Goal: Task Accomplishment & Management: Manage account settings

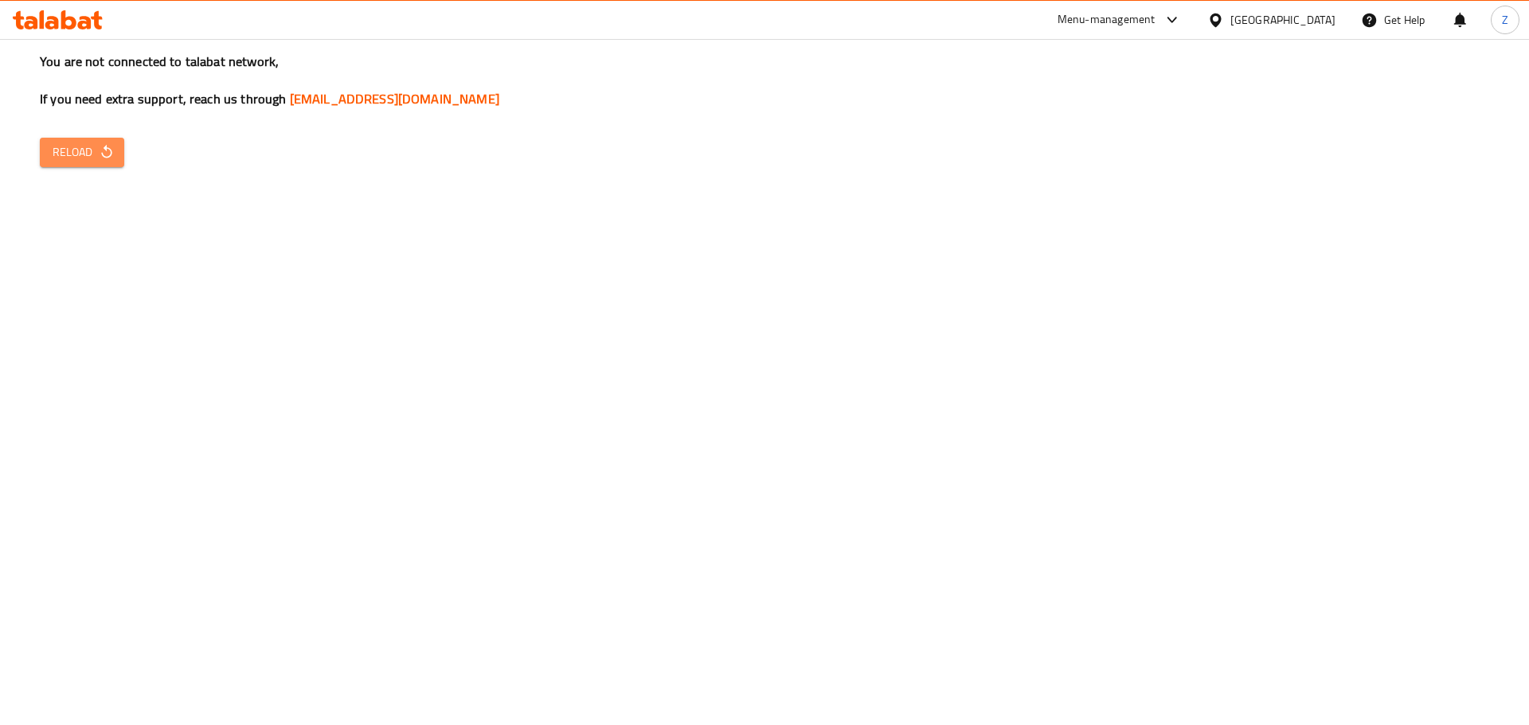
click at [104, 143] on span "Reload" at bounding box center [82, 153] width 59 height 20
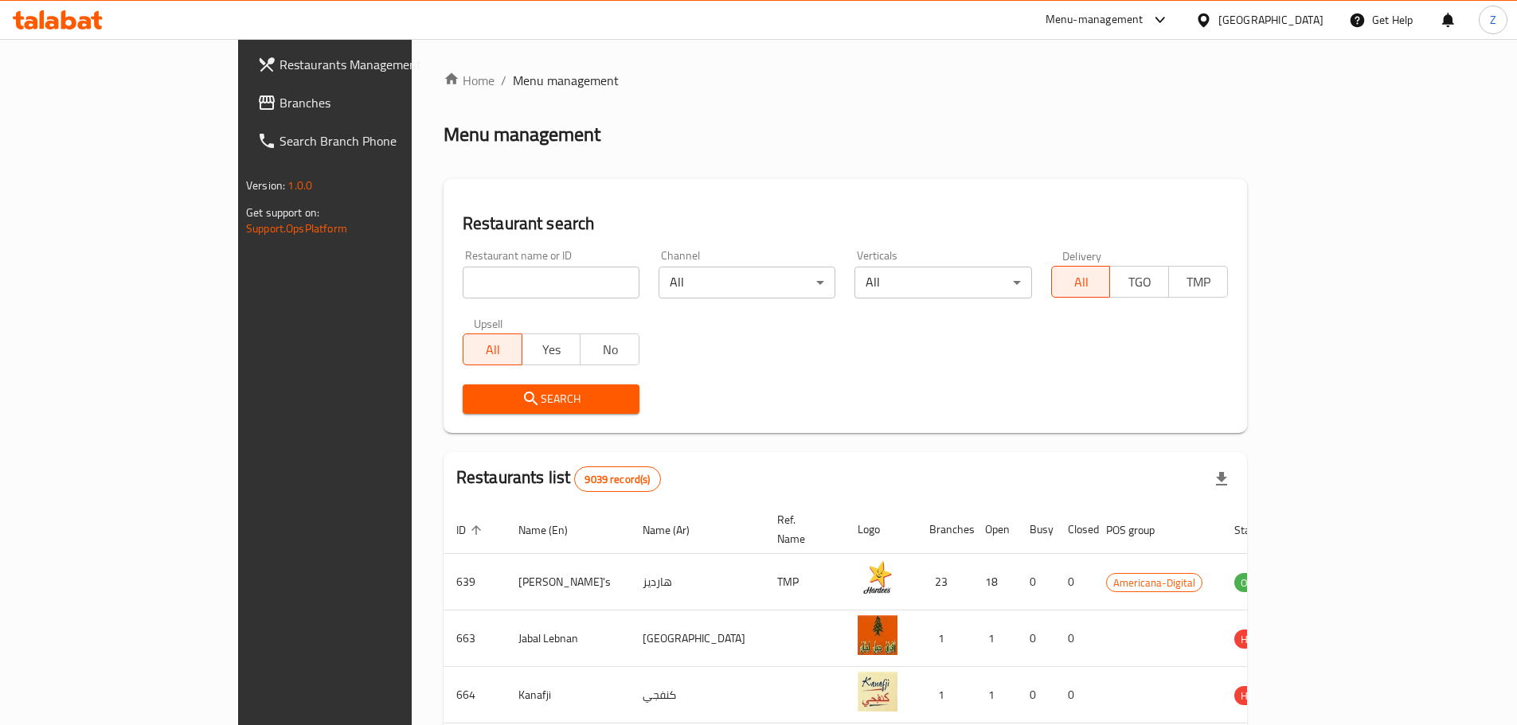
click at [463, 291] on input "search" at bounding box center [551, 283] width 177 height 32
click at [475, 400] on span "Search" at bounding box center [550, 399] width 151 height 20
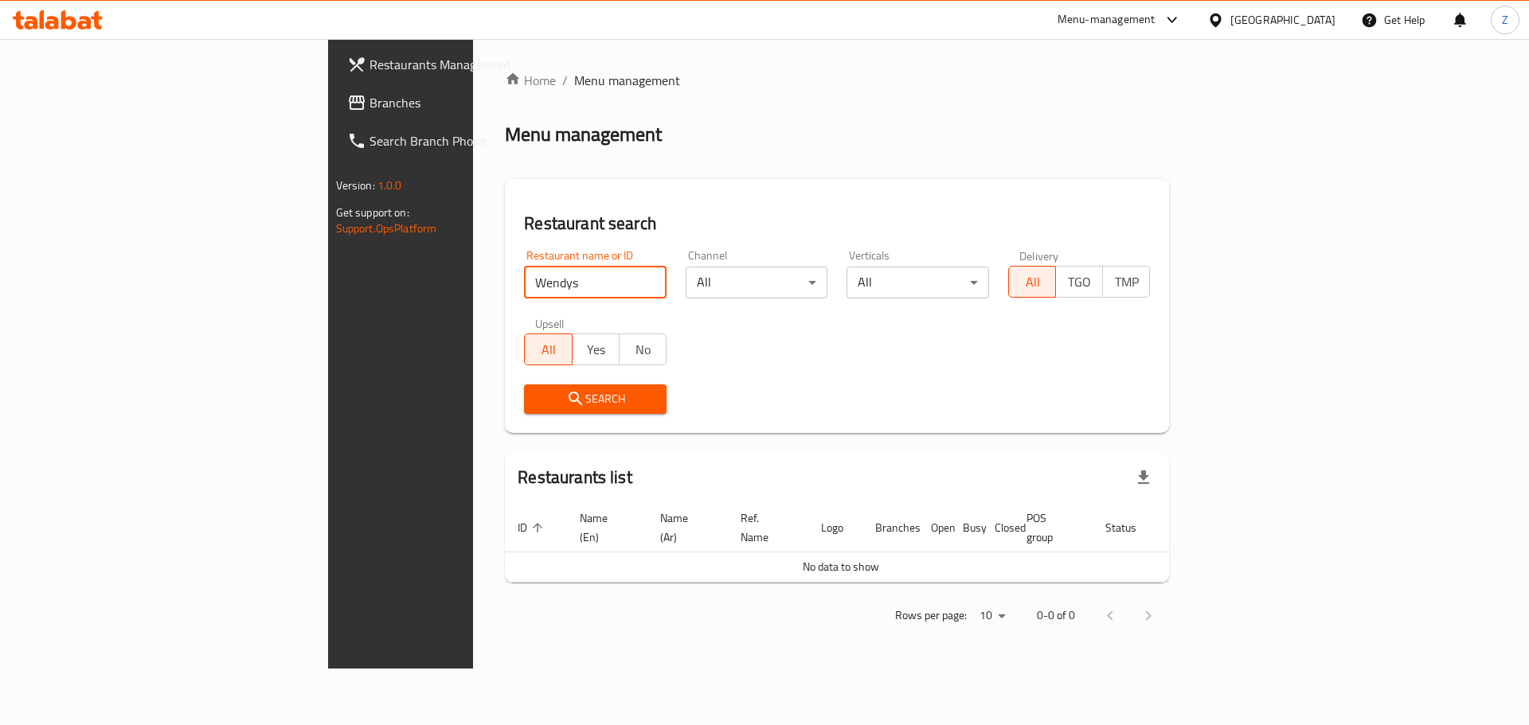
click at [524, 277] on input "Wendys" at bounding box center [595, 283] width 143 height 32
type input "Wendy"
click button "Search" at bounding box center [595, 399] width 143 height 29
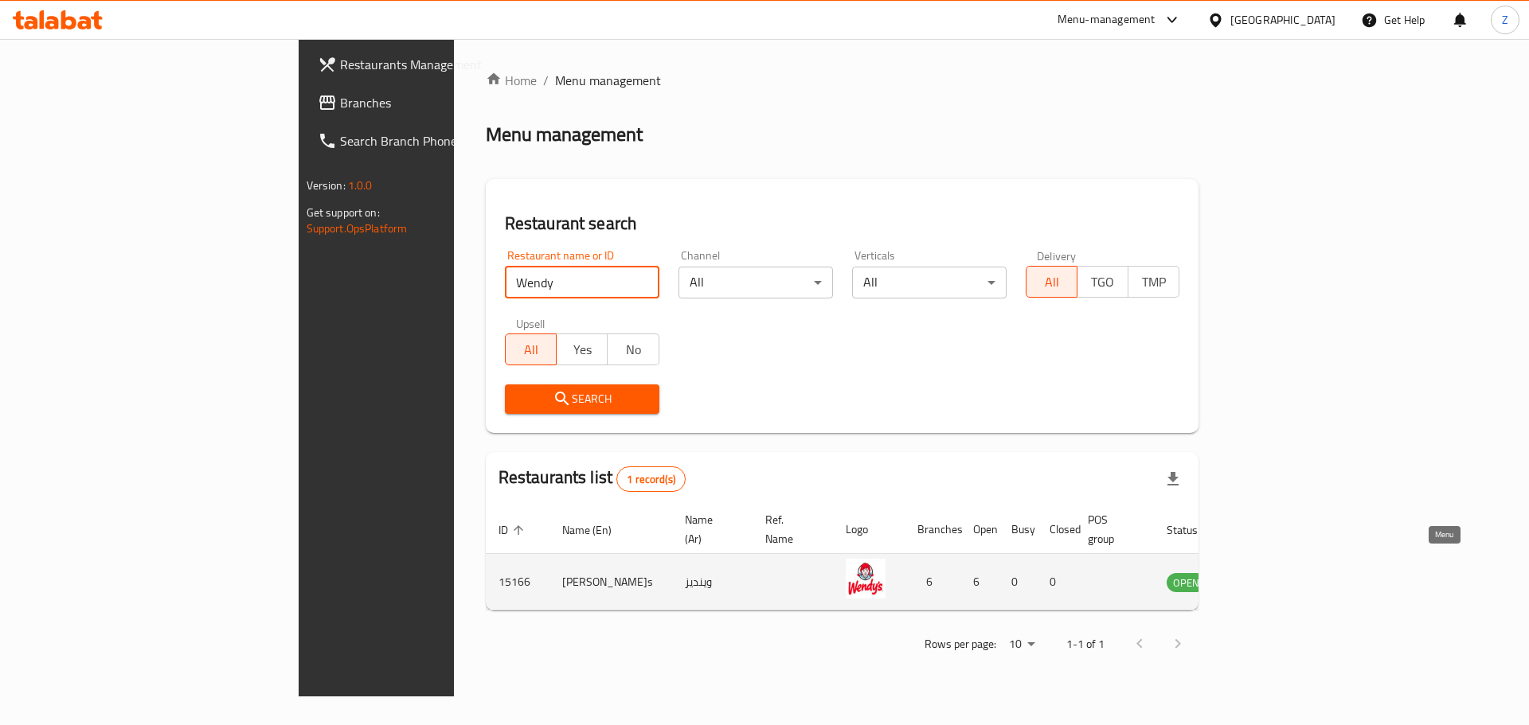
click at [1280, 573] on link "enhanced table" at bounding box center [1264, 582] width 29 height 19
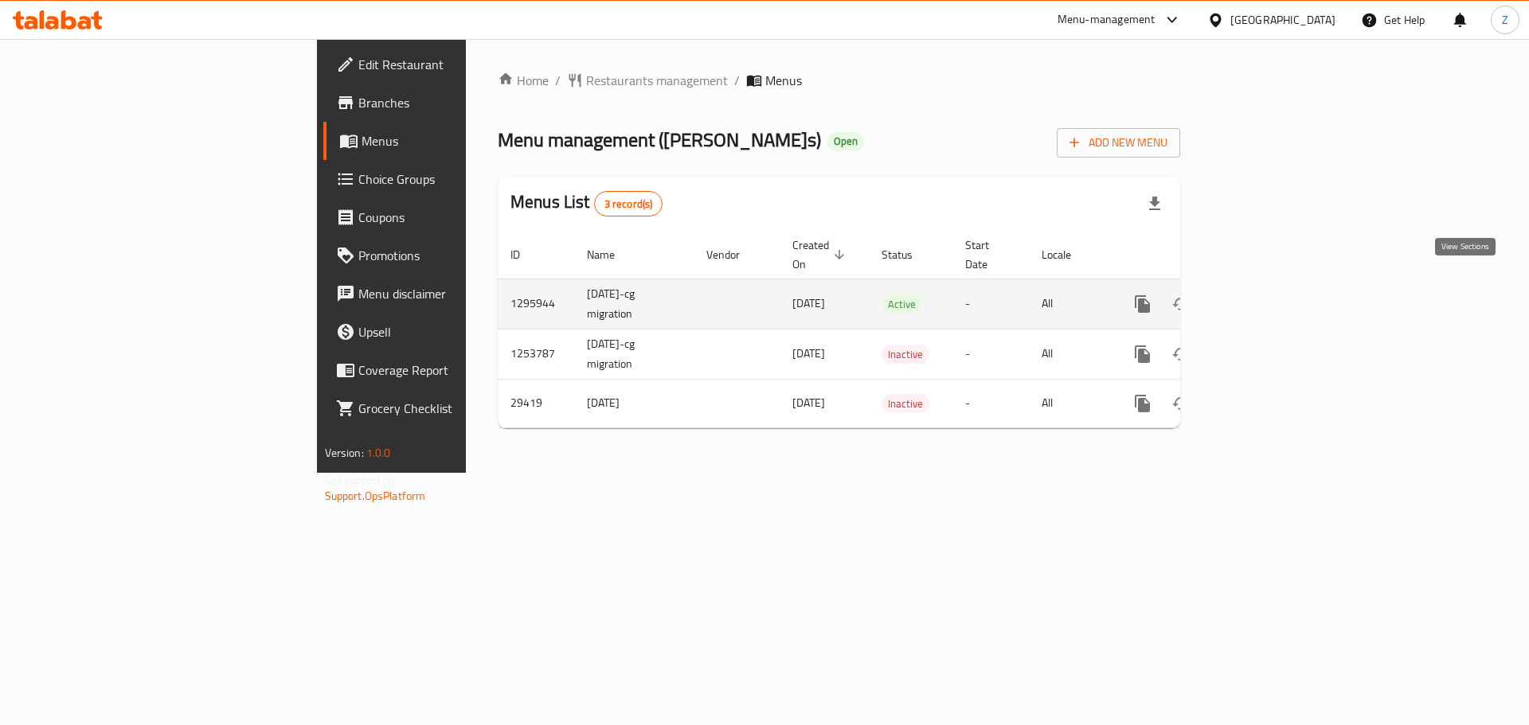
click at [1277, 294] on link "enhanced table" at bounding box center [1257, 304] width 38 height 38
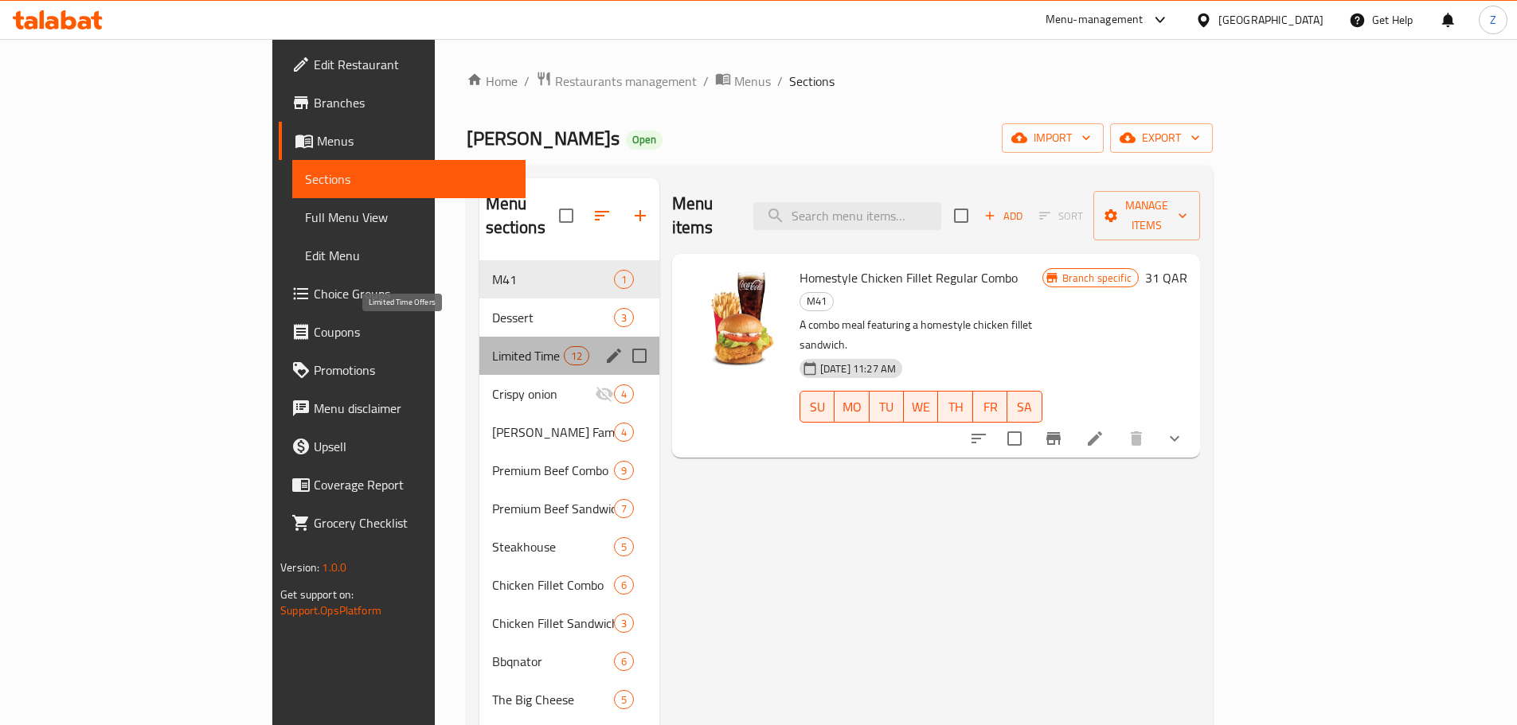
click at [492, 346] on span "Limited Time Offers" at bounding box center [528, 355] width 72 height 19
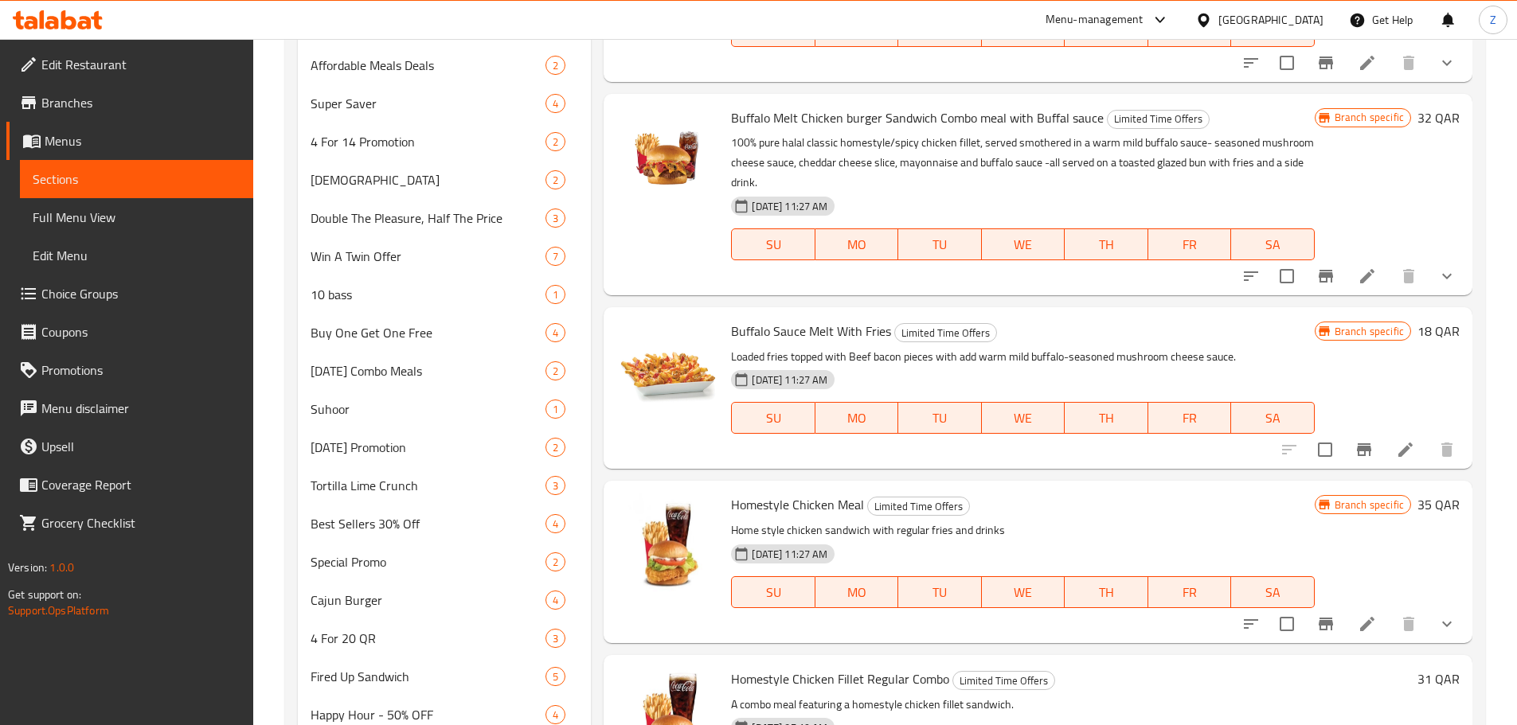
scroll to position [1206, 0]
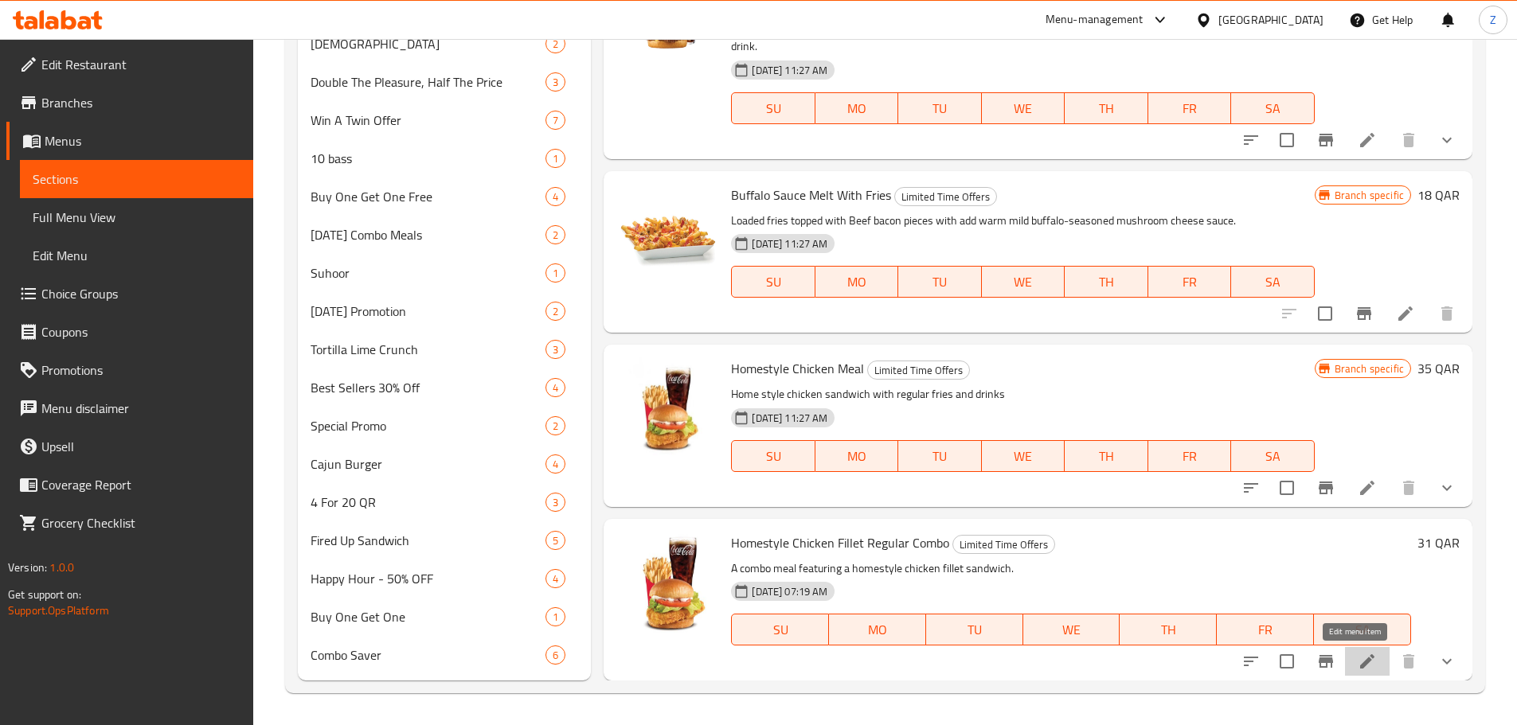
click at [1358, 664] on icon at bounding box center [1367, 661] width 19 height 19
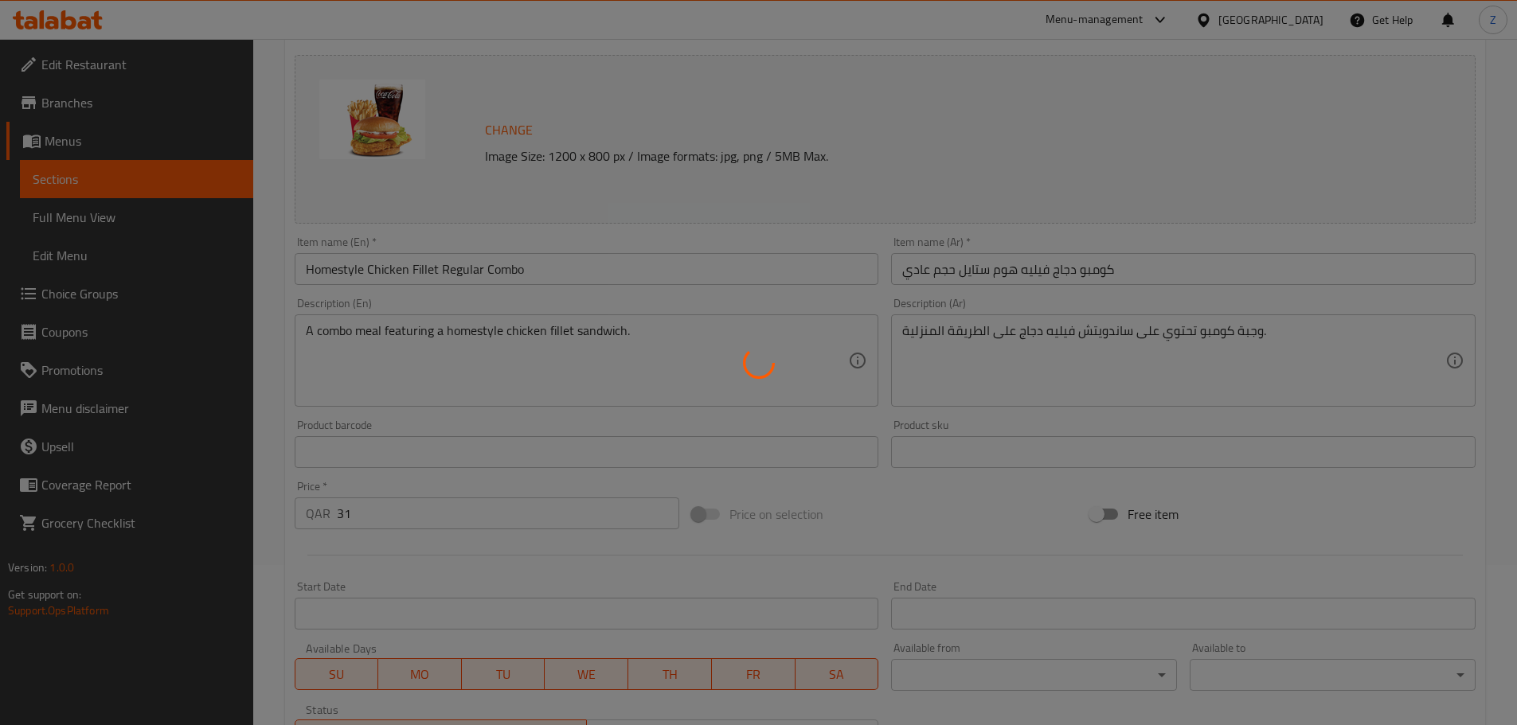
type input "إختيارك من المشروبات:"
type input "1"
type input "اختياراك من الحجم"
type input "1"
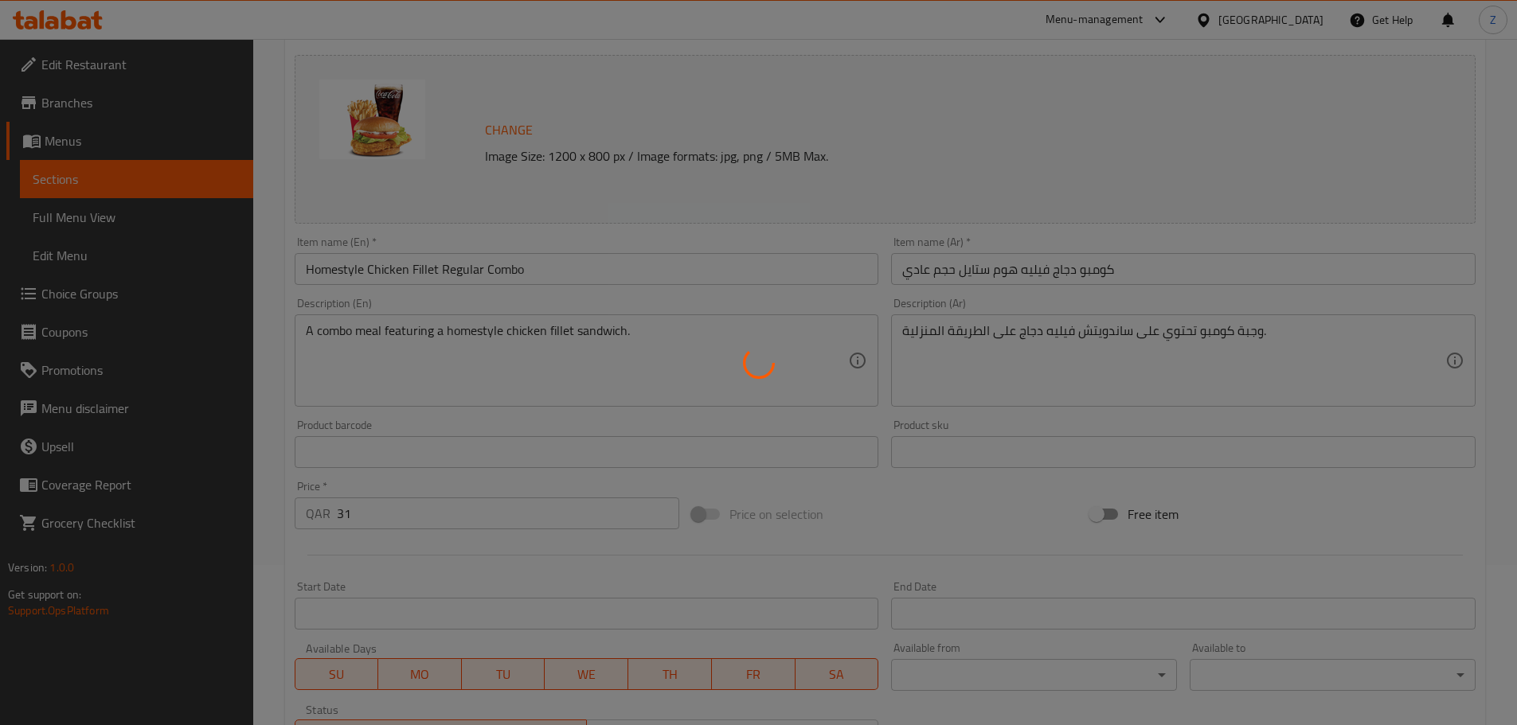
type input "1"
type input "اختيارك من:"
type input "1"
type input "إختيارك من:"
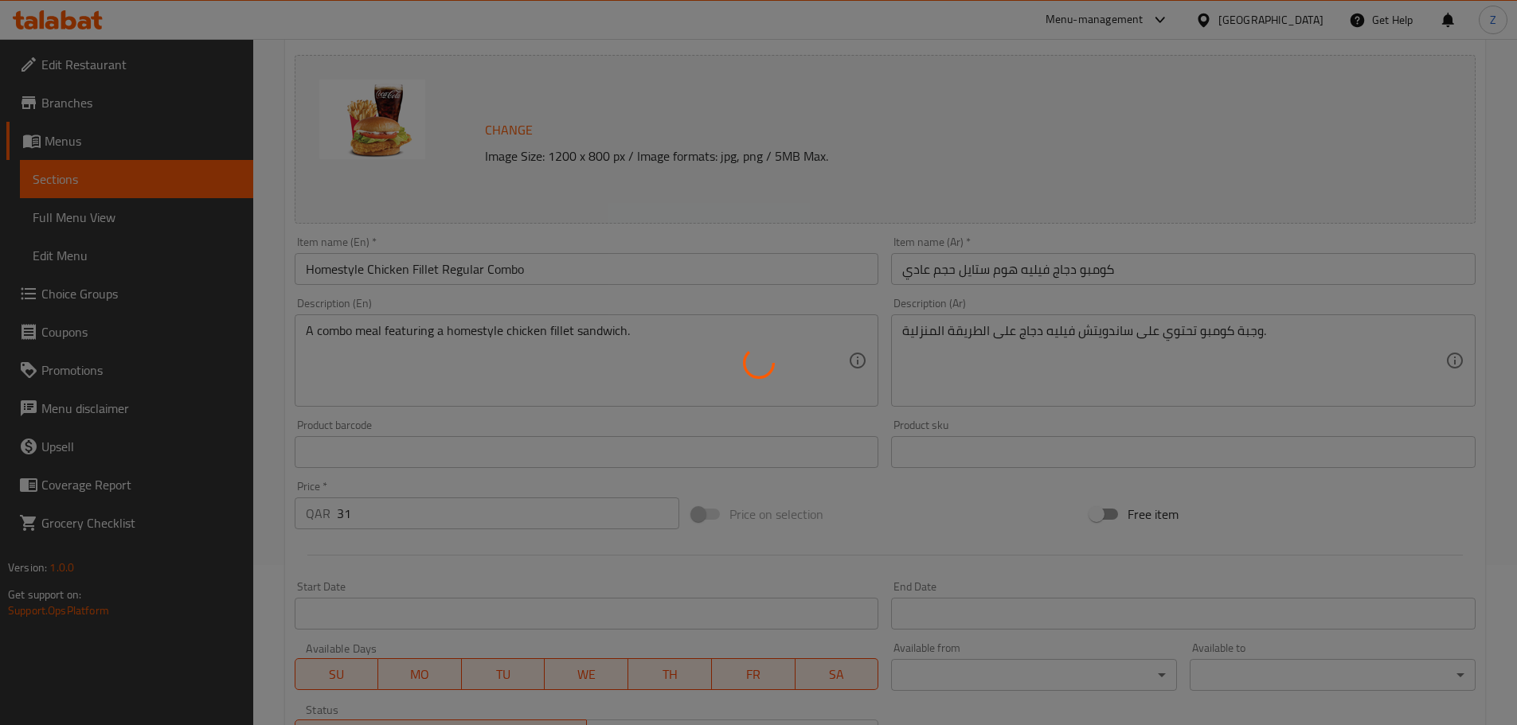
type input "1"
type input "إضافة:"
type input "0"
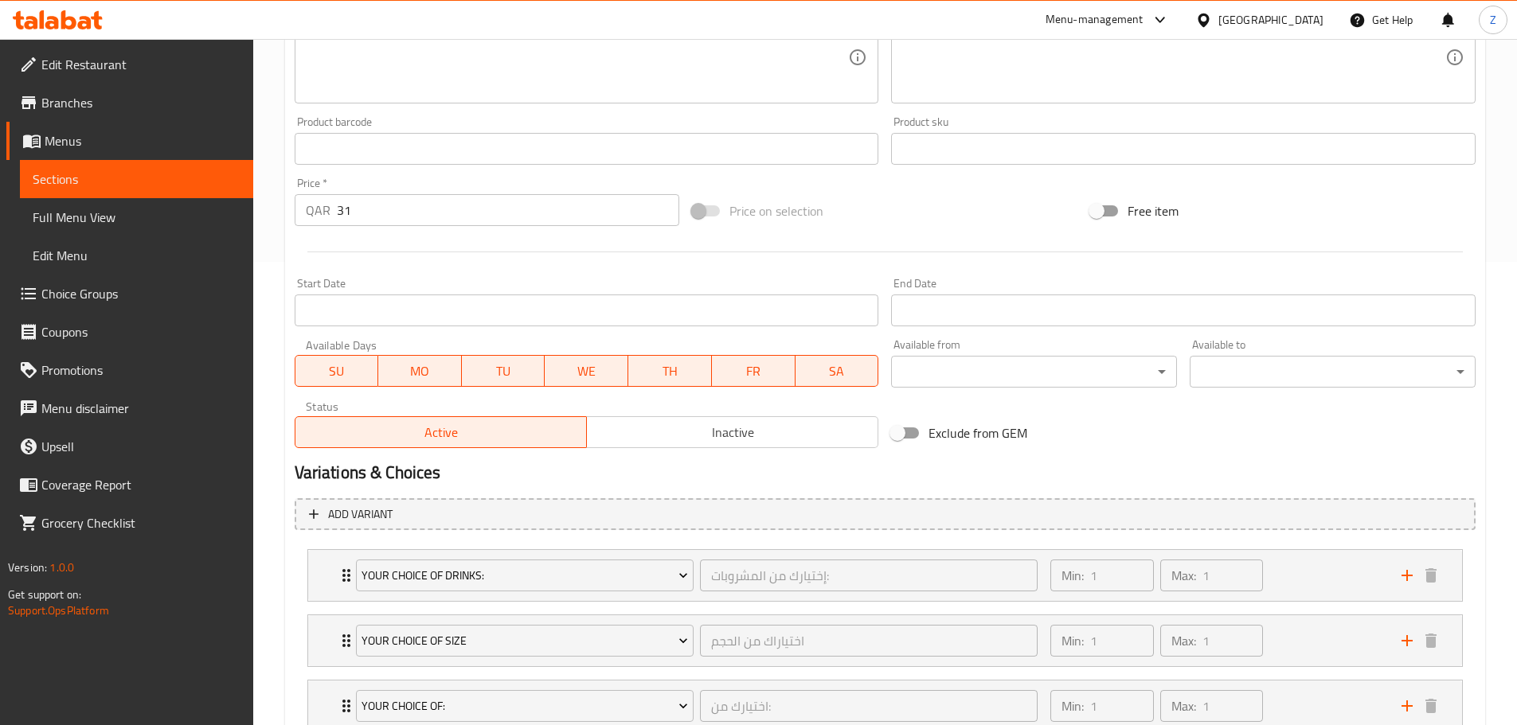
scroll to position [478, 0]
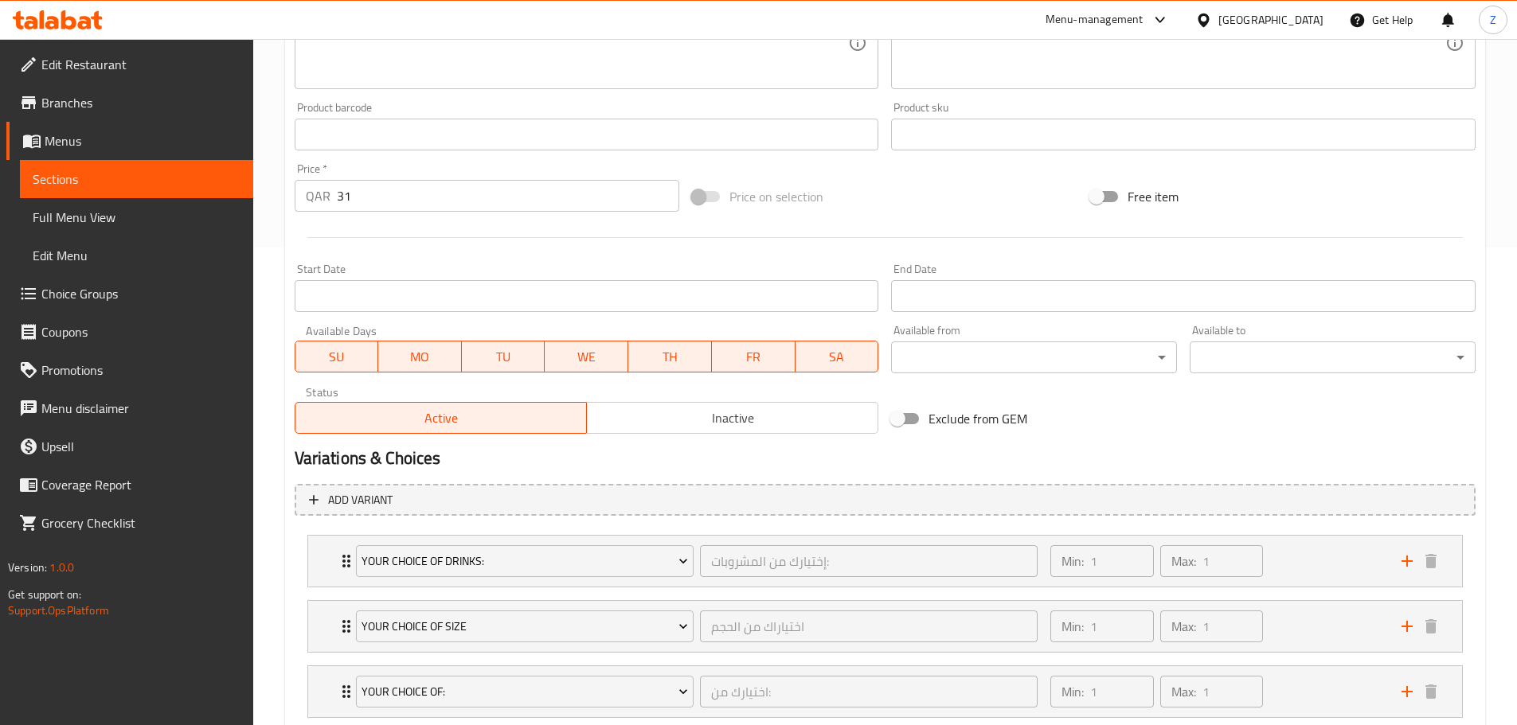
click at [750, 424] on span "Inactive" at bounding box center [732, 418] width 279 height 23
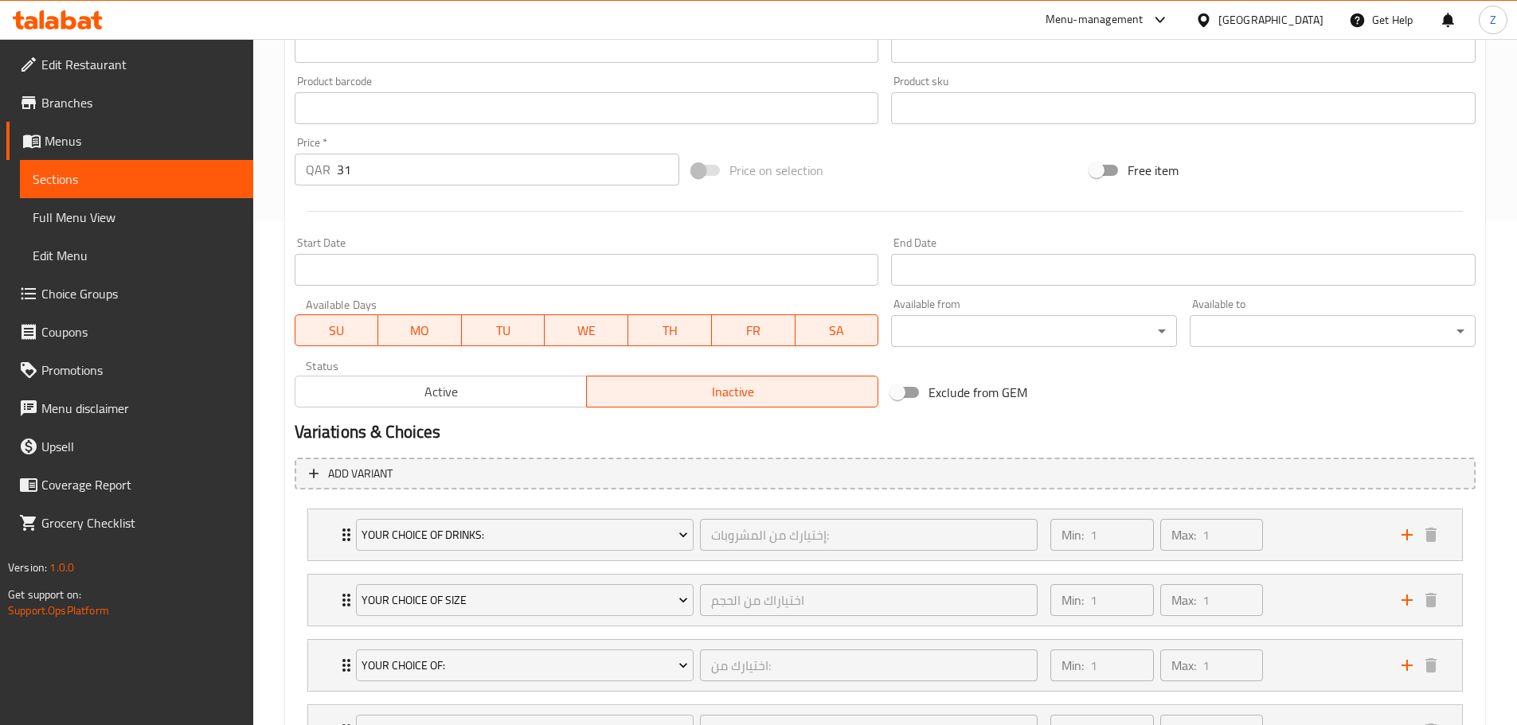
scroll to position [710, 0]
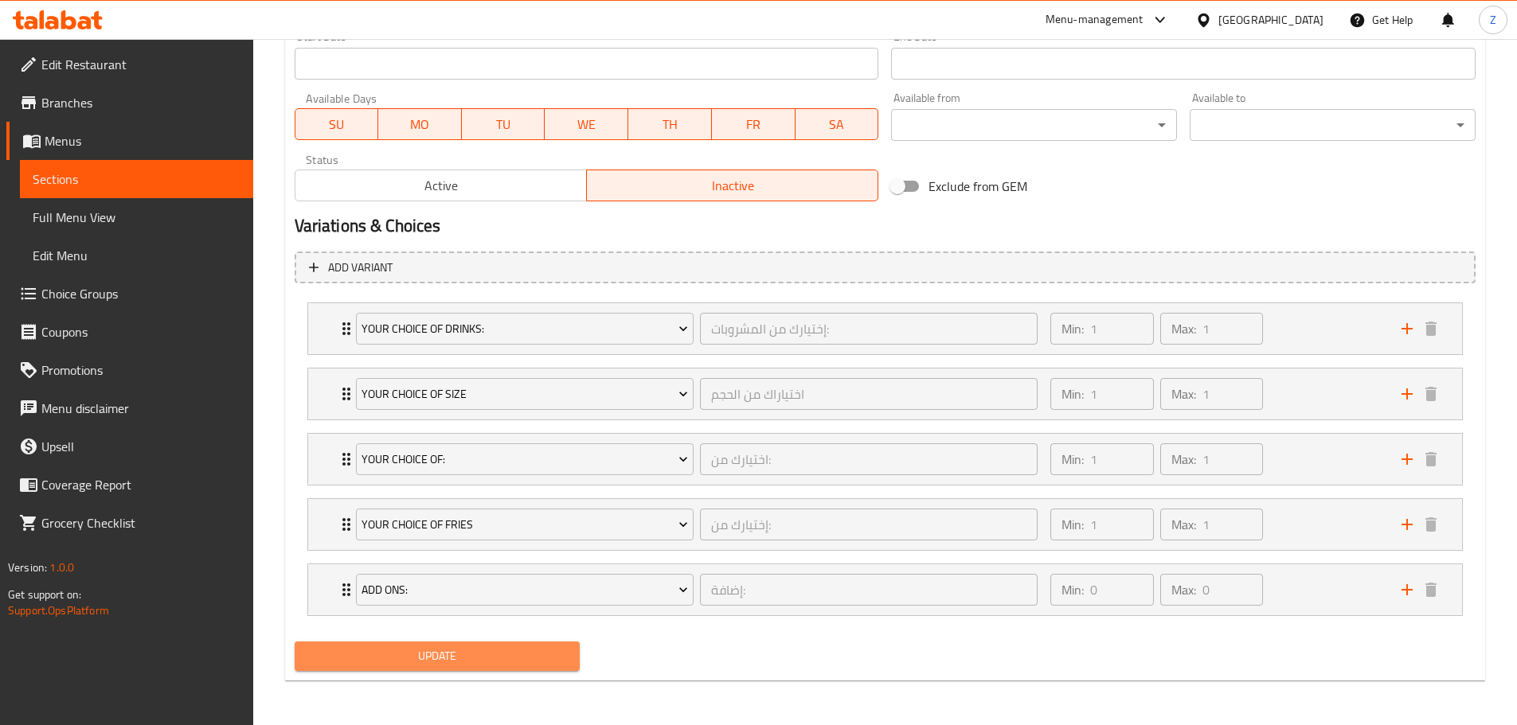
click at [436, 657] on span "Update" at bounding box center [437, 657] width 260 height 20
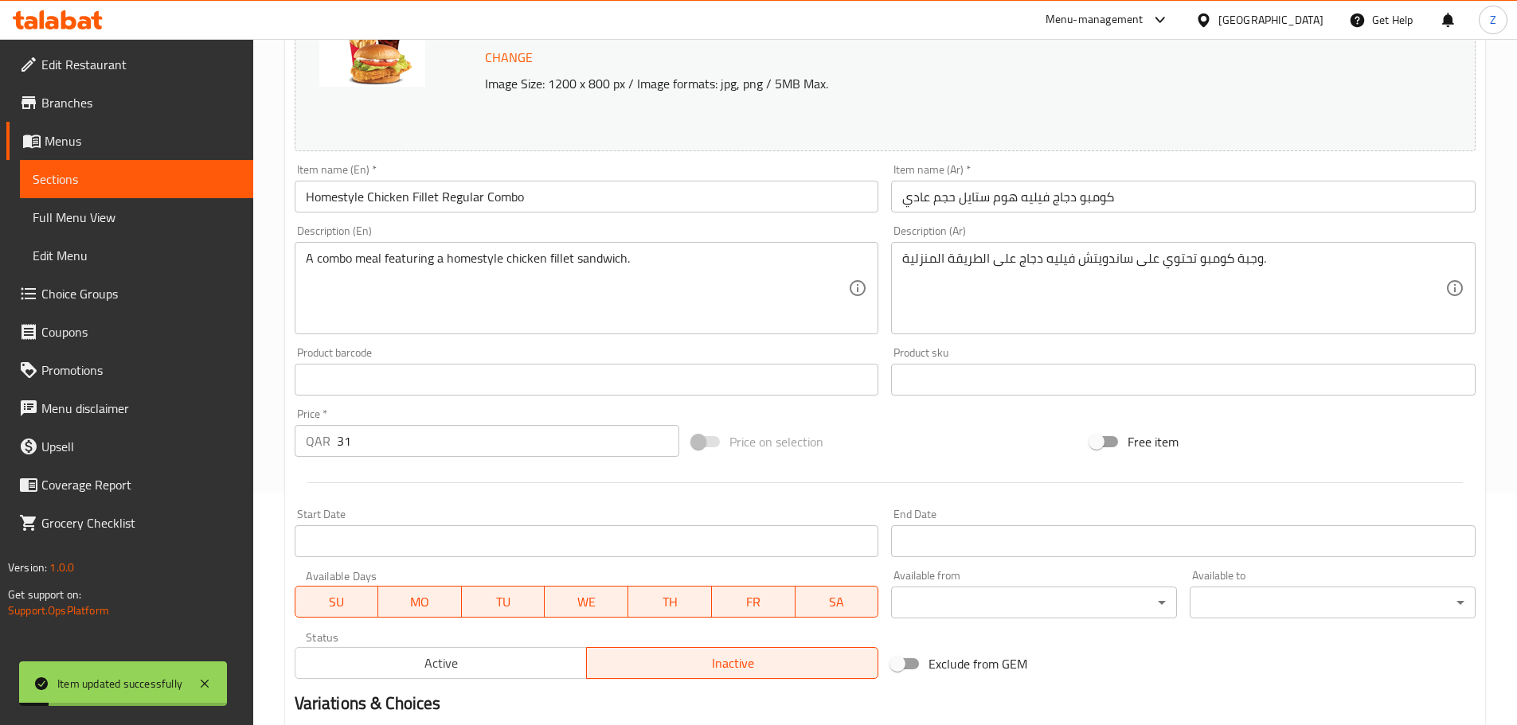
scroll to position [0, 0]
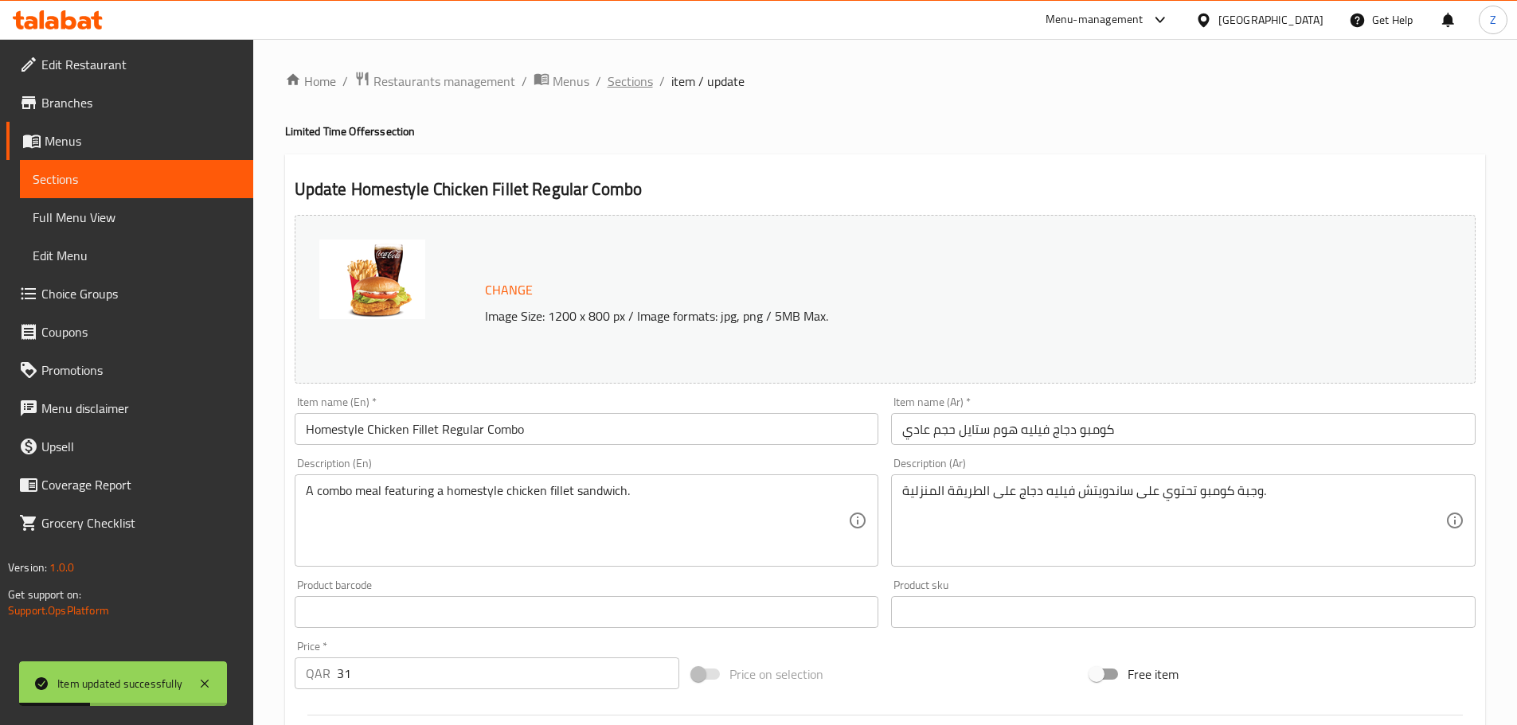
click at [646, 81] on span "Sections" at bounding box center [630, 81] width 45 height 19
